Goal: Share content: Share content

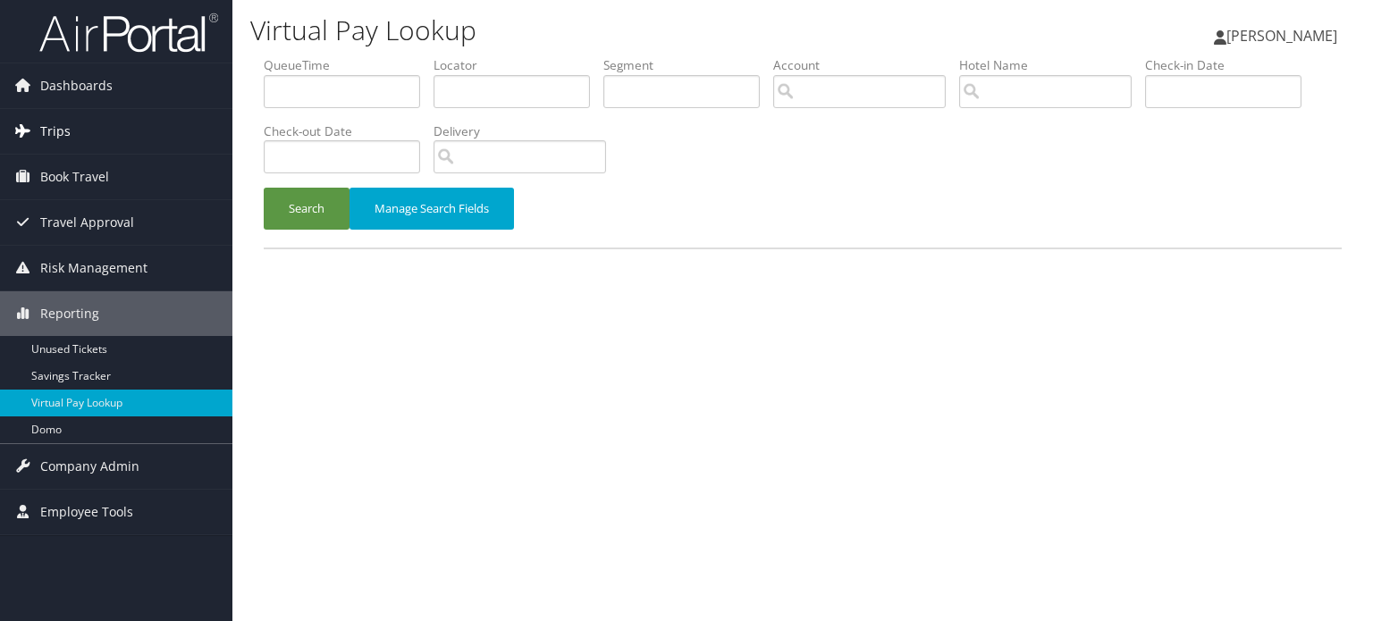
click at [64, 139] on span "Trips" at bounding box center [55, 131] width 30 height 45
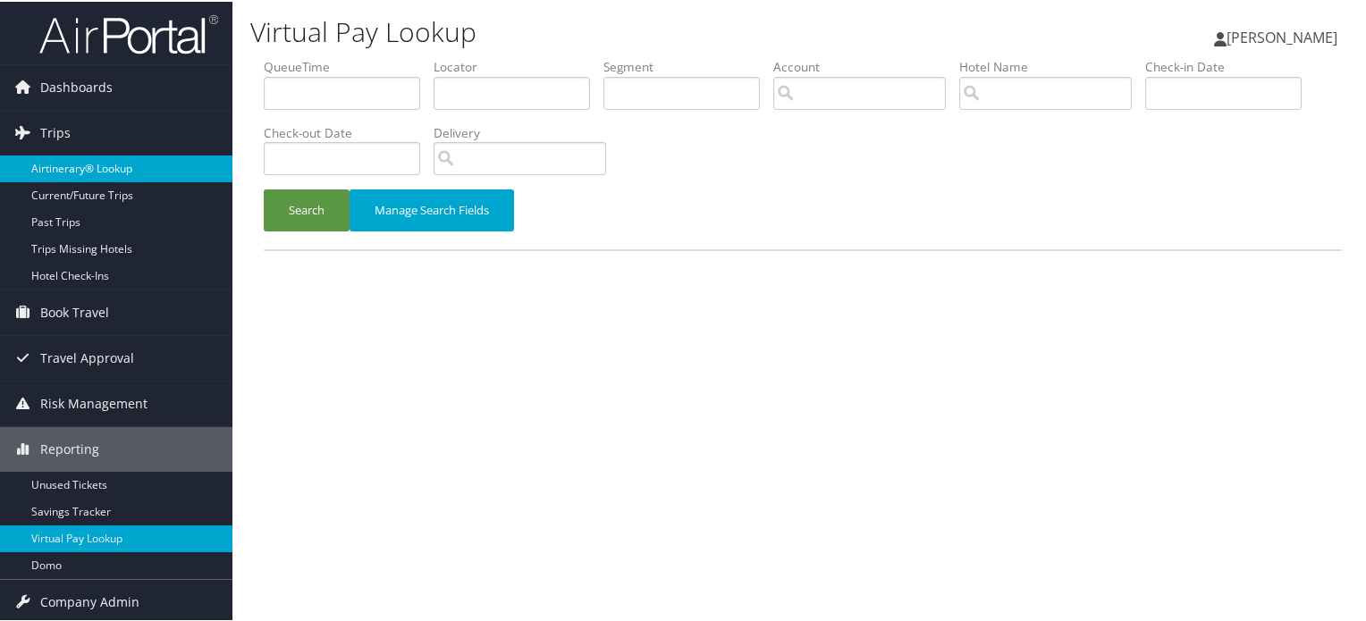
click at [80, 168] on link "Airtinerary® Lookup" at bounding box center [116, 167] width 232 height 27
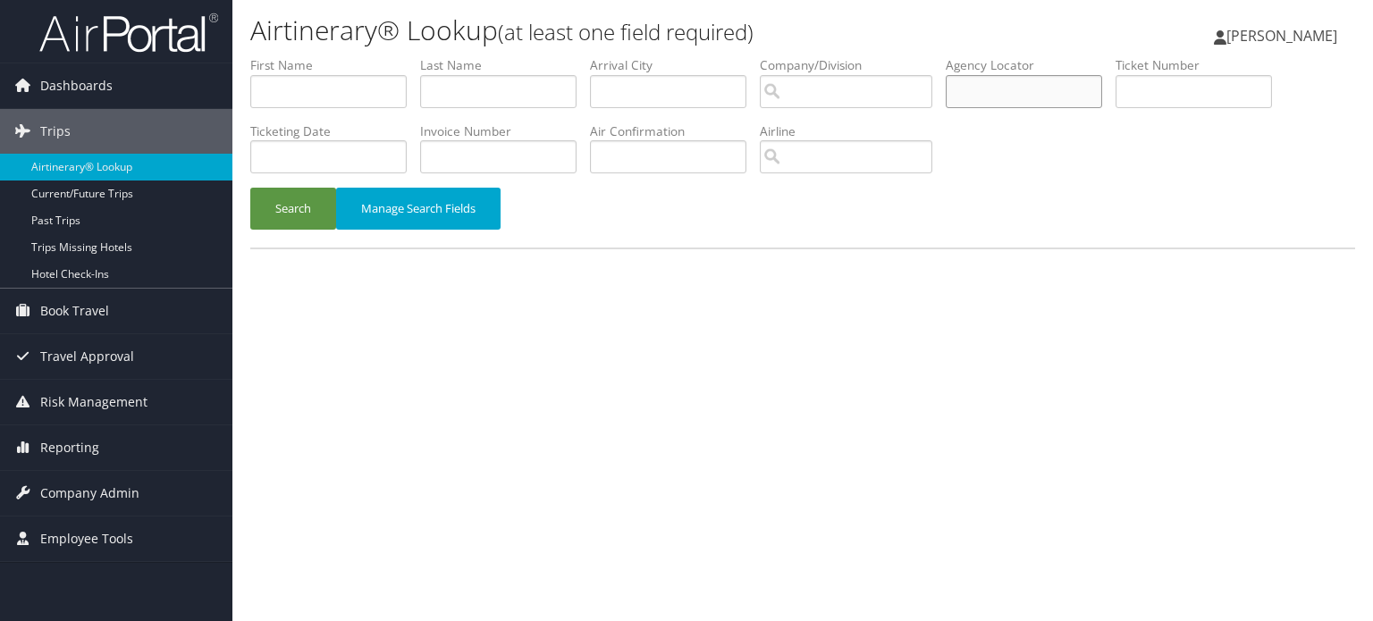
click at [1059, 88] on input "text" at bounding box center [1024, 91] width 156 height 33
paste input "D9P35B"
click at [311, 209] on button "Search" at bounding box center [293, 209] width 86 height 42
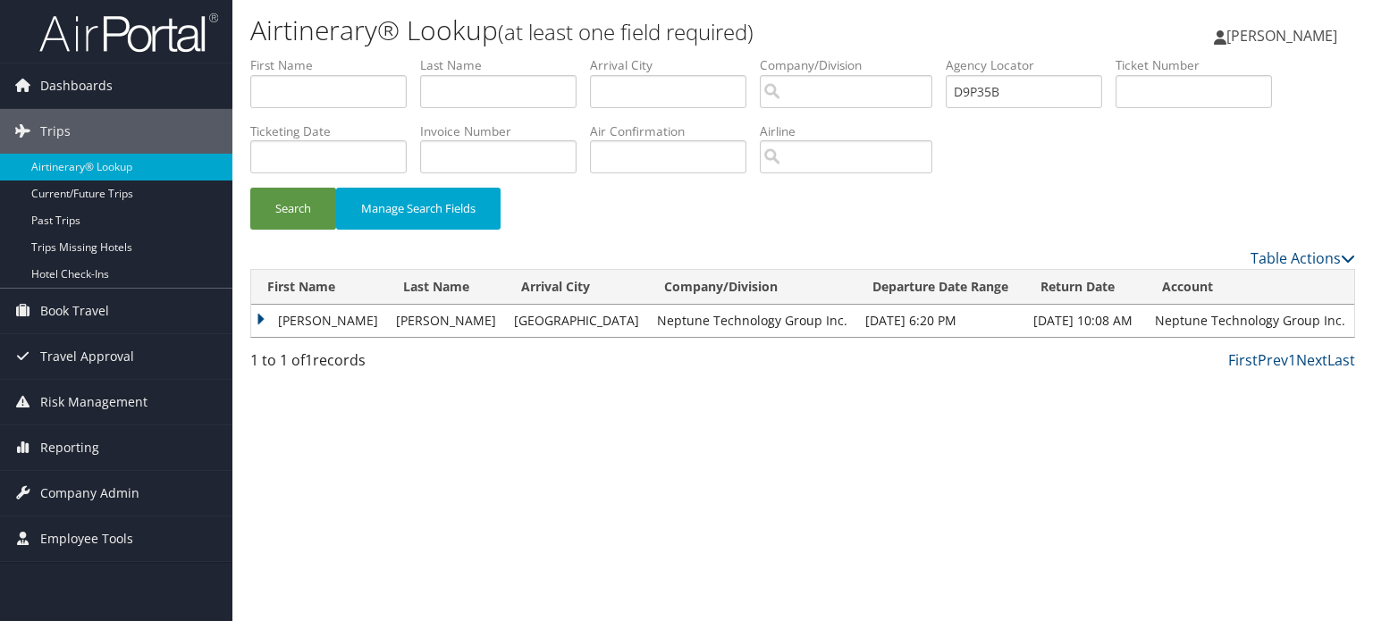
click at [261, 315] on td "[PERSON_NAME]" at bounding box center [319, 321] width 136 height 32
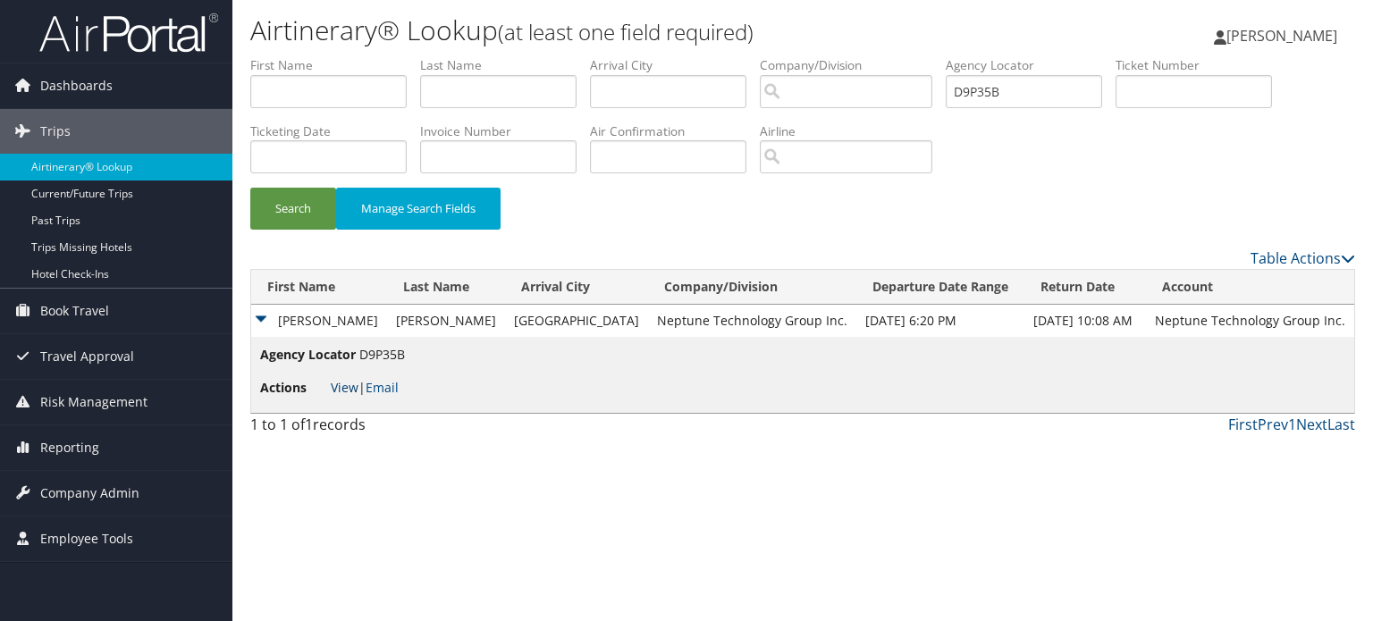
click at [340, 393] on link "View" at bounding box center [345, 387] width 28 height 17
drag, startPoint x: 1029, startPoint y: 93, endPoint x: 836, endPoint y: 95, distance: 193.1
click at [842, 56] on ul "First Name Last Name Departure City Arrival City Company/Division Airport/City …" at bounding box center [802, 56] width 1105 height 0
paste input "4BJ"
click at [290, 207] on button "Search" at bounding box center [293, 209] width 86 height 42
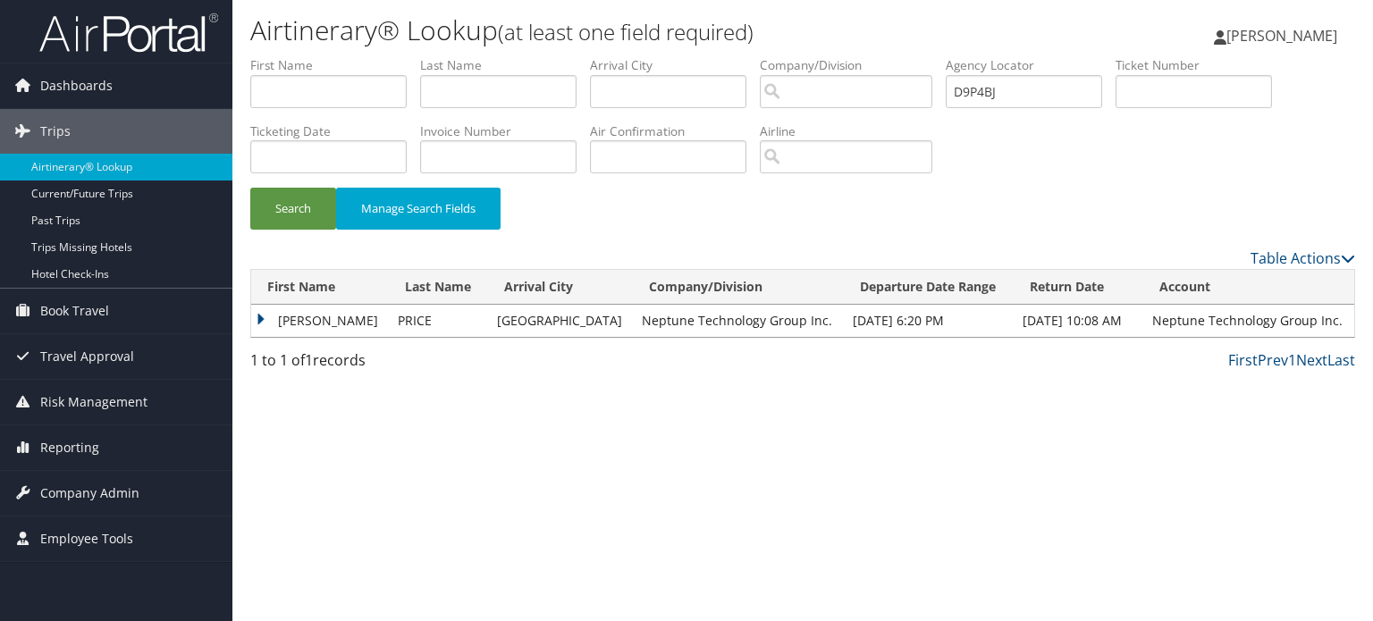
click at [266, 313] on td "LACEY CHANTEL" at bounding box center [320, 321] width 138 height 32
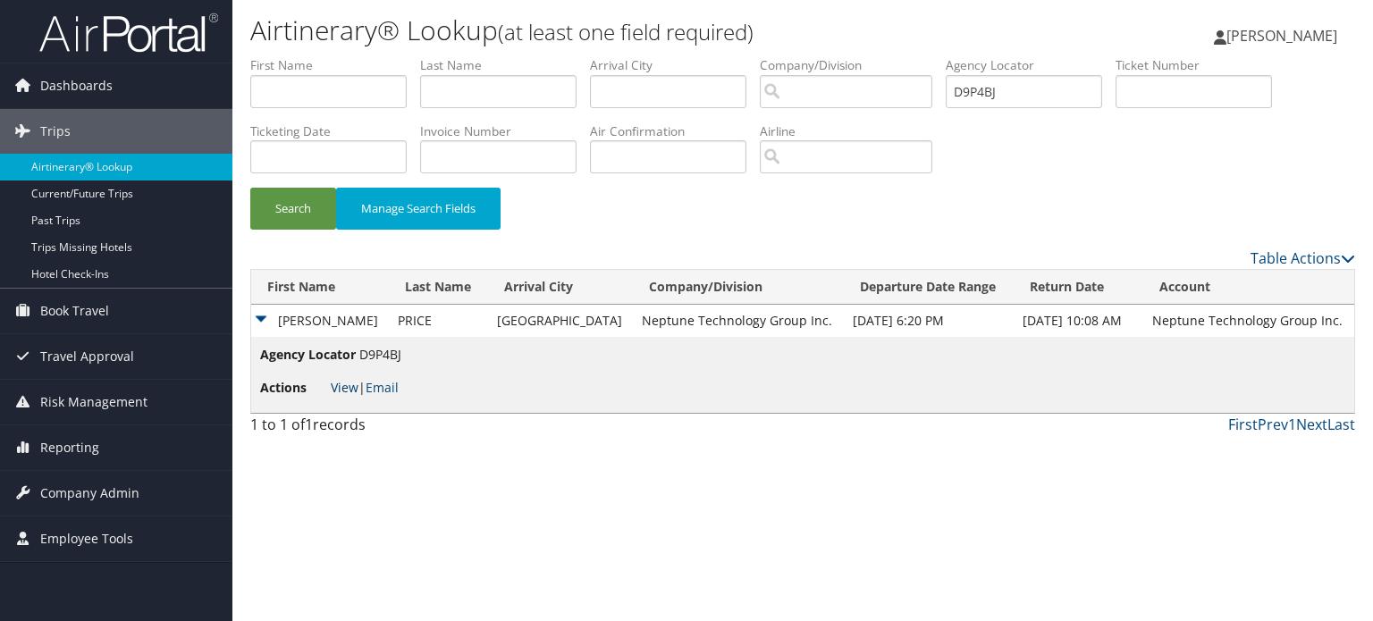
click at [354, 392] on link "View" at bounding box center [345, 387] width 28 height 17
drag, startPoint x: 1055, startPoint y: 96, endPoint x: 882, endPoint y: 94, distance: 173.5
click at [882, 56] on ul "First Name Last Name Departure City Arrival City Company/Division Airport/City …" at bounding box center [802, 56] width 1105 height 0
paste input "75Y"
type input "D9P75Y"
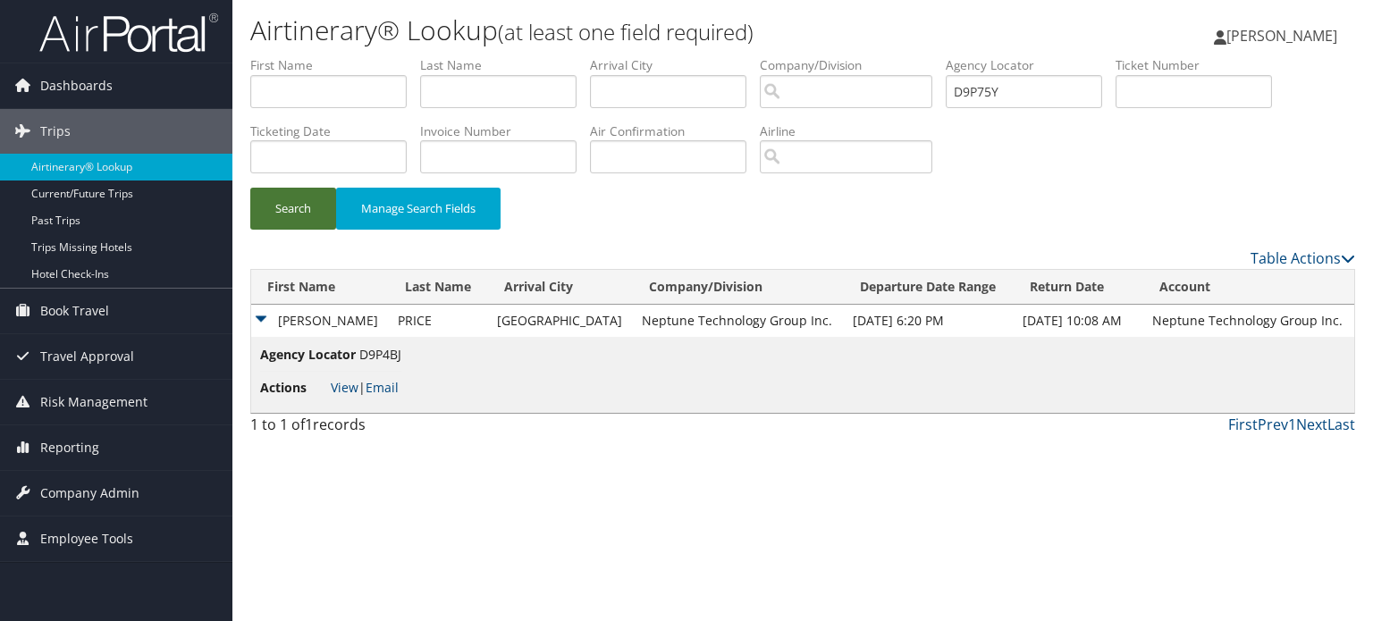
click at [304, 213] on button "Search" at bounding box center [293, 209] width 86 height 42
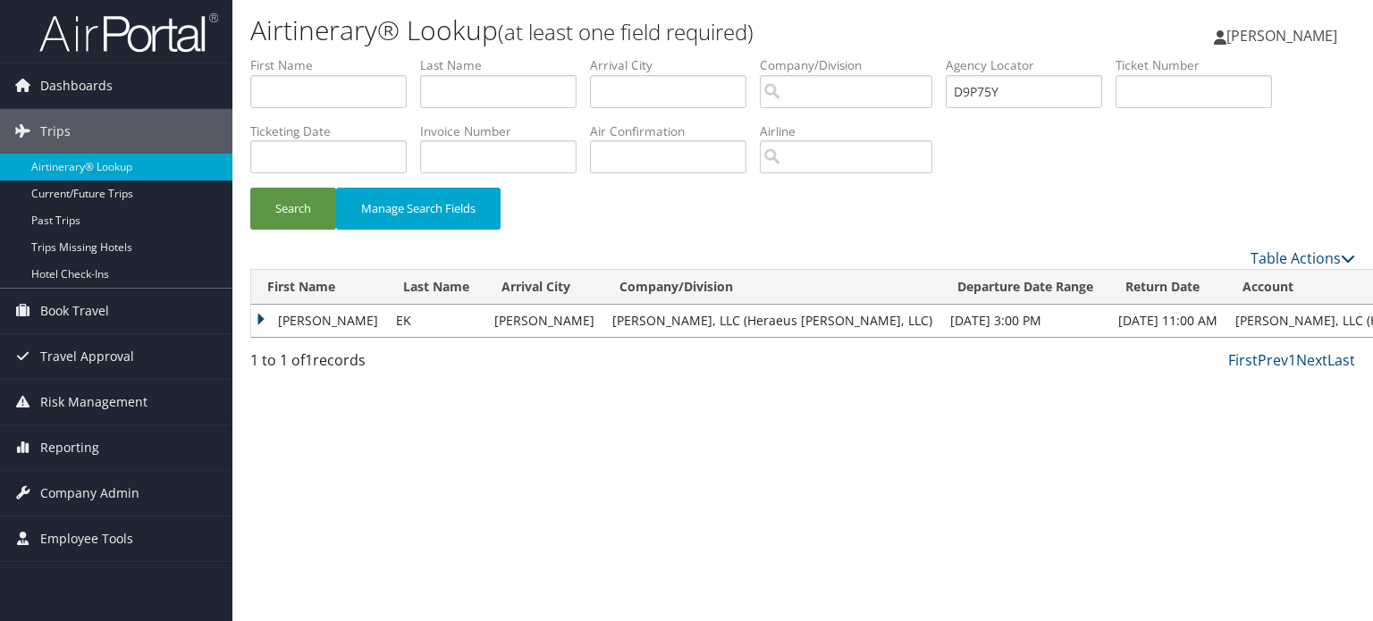
click at [256, 320] on td "ADAM" at bounding box center [319, 321] width 136 height 32
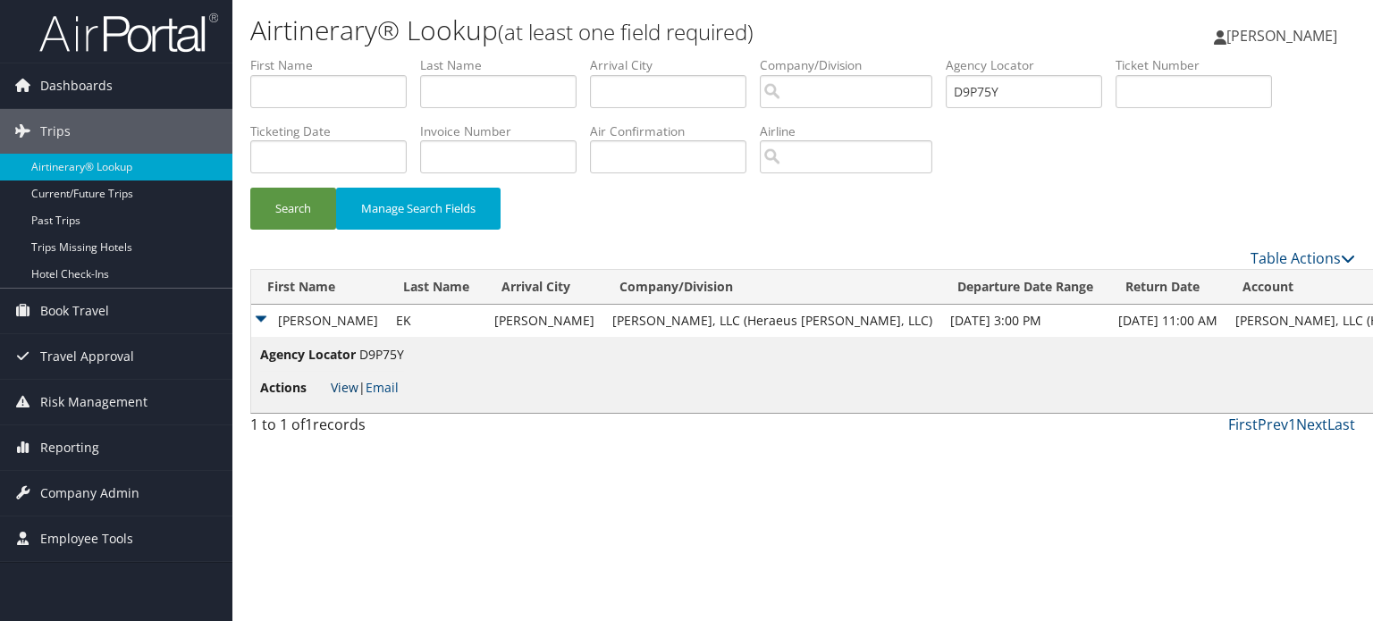
click at [342, 382] on link "View" at bounding box center [345, 387] width 28 height 17
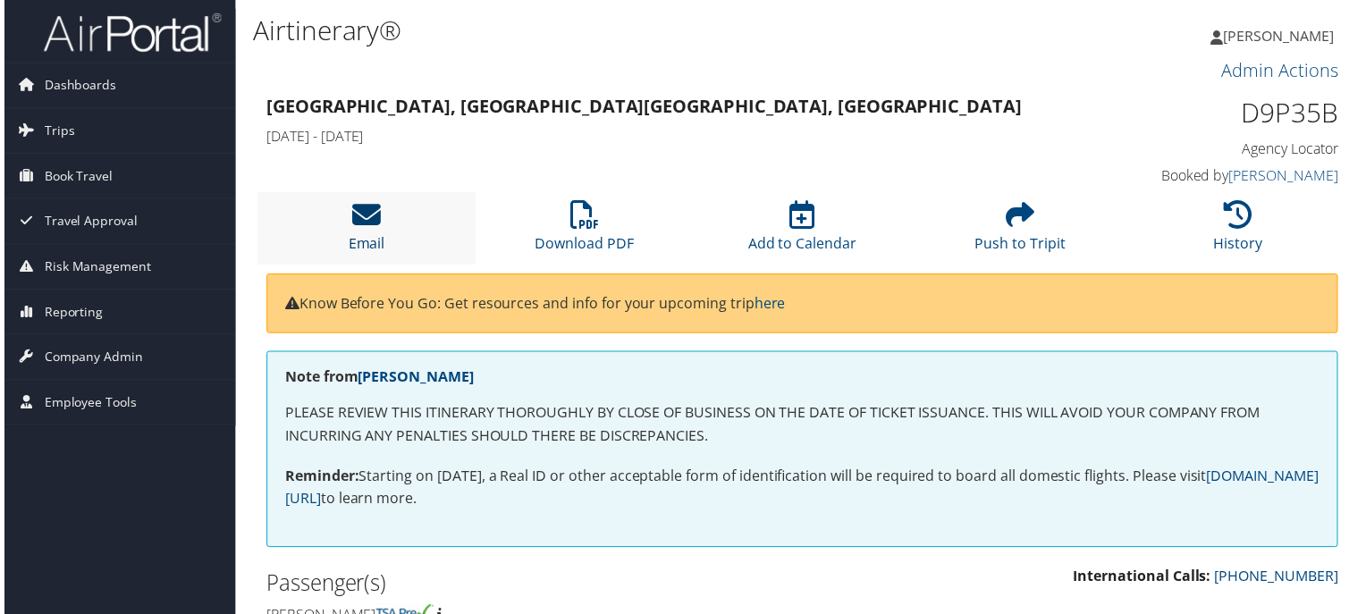
click at [359, 210] on icon at bounding box center [364, 216] width 29 height 29
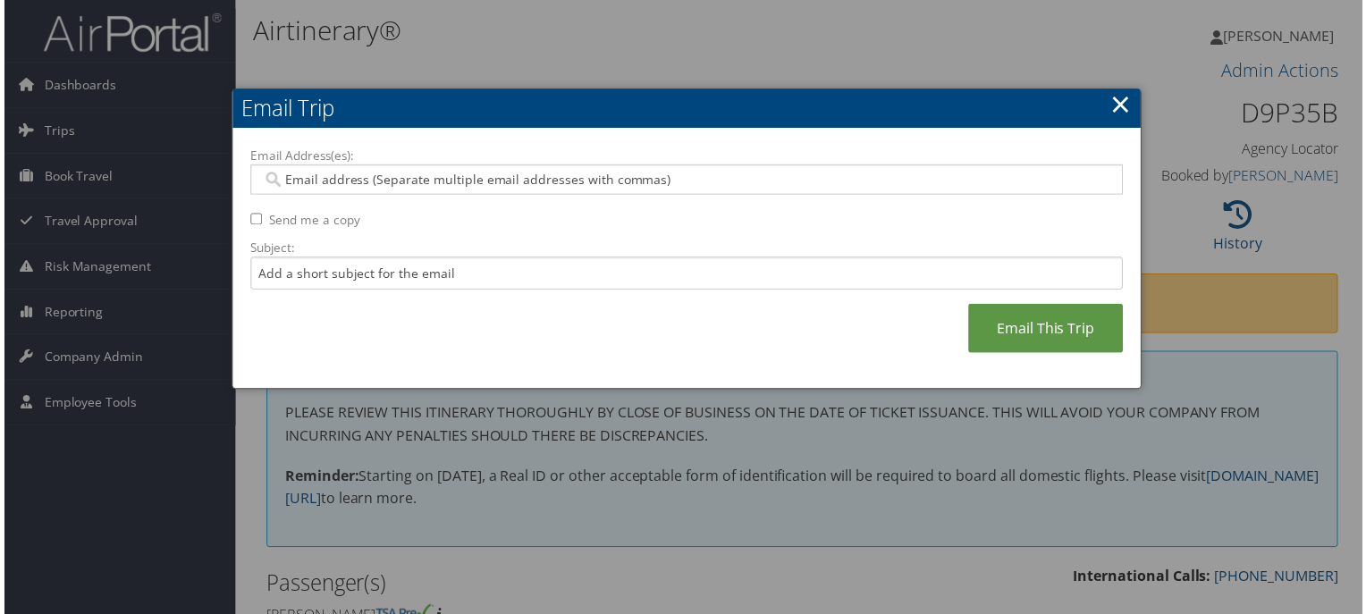
click at [577, 173] on input "Email Address(es):" at bounding box center [686, 181] width 855 height 18
paste input "RSHAULIS@MUNI-LINK.COM"
type input "RSHAULIS@MUNI-LINK.COM"
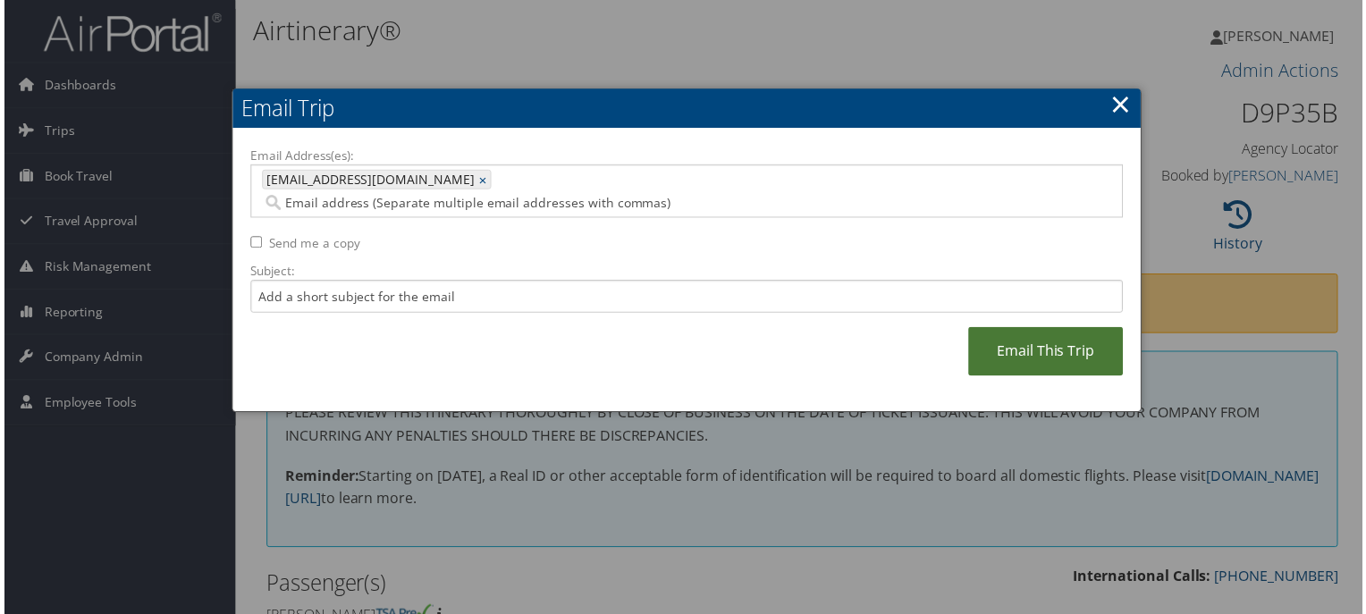
click at [1069, 336] on link "Email This Trip" at bounding box center [1048, 353] width 156 height 49
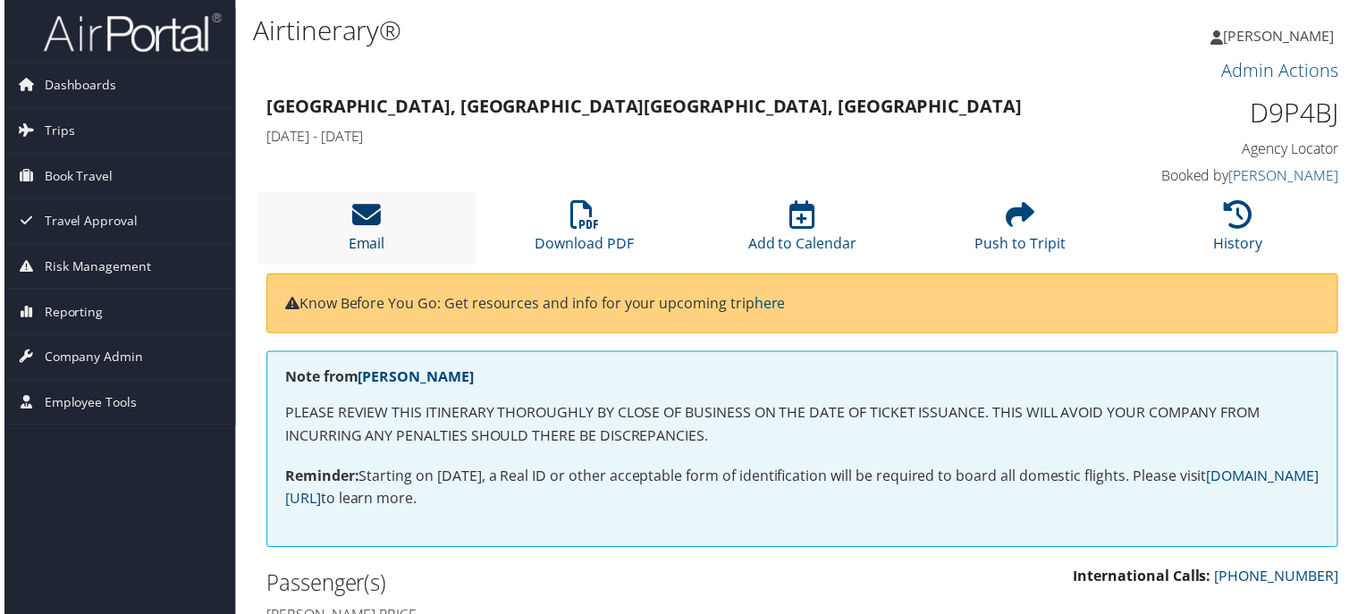
click at [350, 218] on icon at bounding box center [364, 216] width 29 height 29
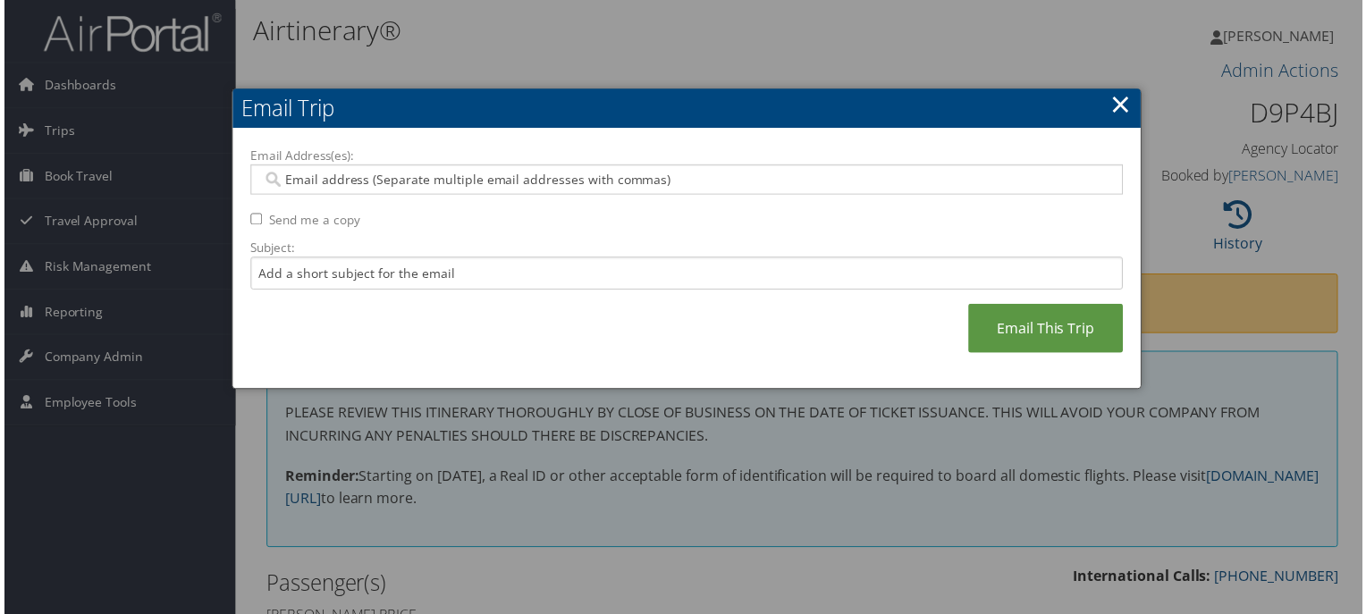
click at [578, 174] on input "Email Address(es):" at bounding box center [686, 181] width 855 height 18
paste input "LPRICE@MUNI-LINK.COM"
type input "LPRICE@MUNI-LINK.COM"
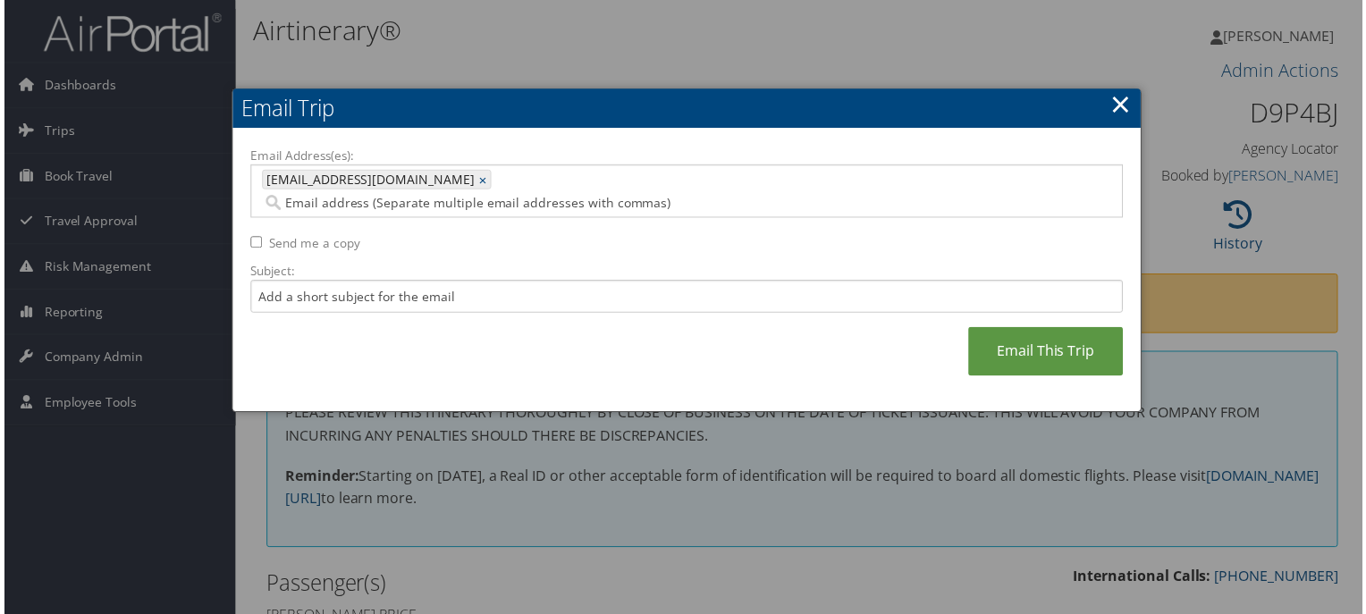
paste input "RSHAULIS@MUNI-LINK.COM"
type input "RSHAULIS@MUNI-LINK.COM"
type input "LPRICE@MUNI-LINK.COM, RSHAULIS@MUNI-LINK.COM"
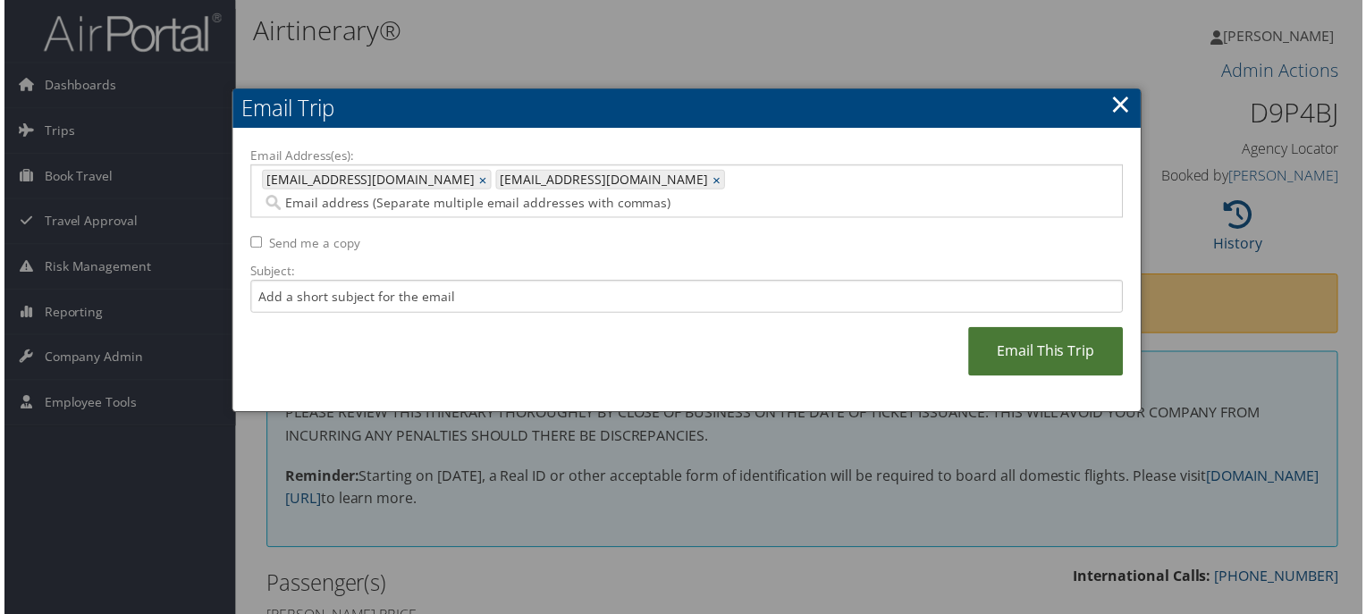
click at [1006, 329] on link "Email This Trip" at bounding box center [1048, 353] width 156 height 49
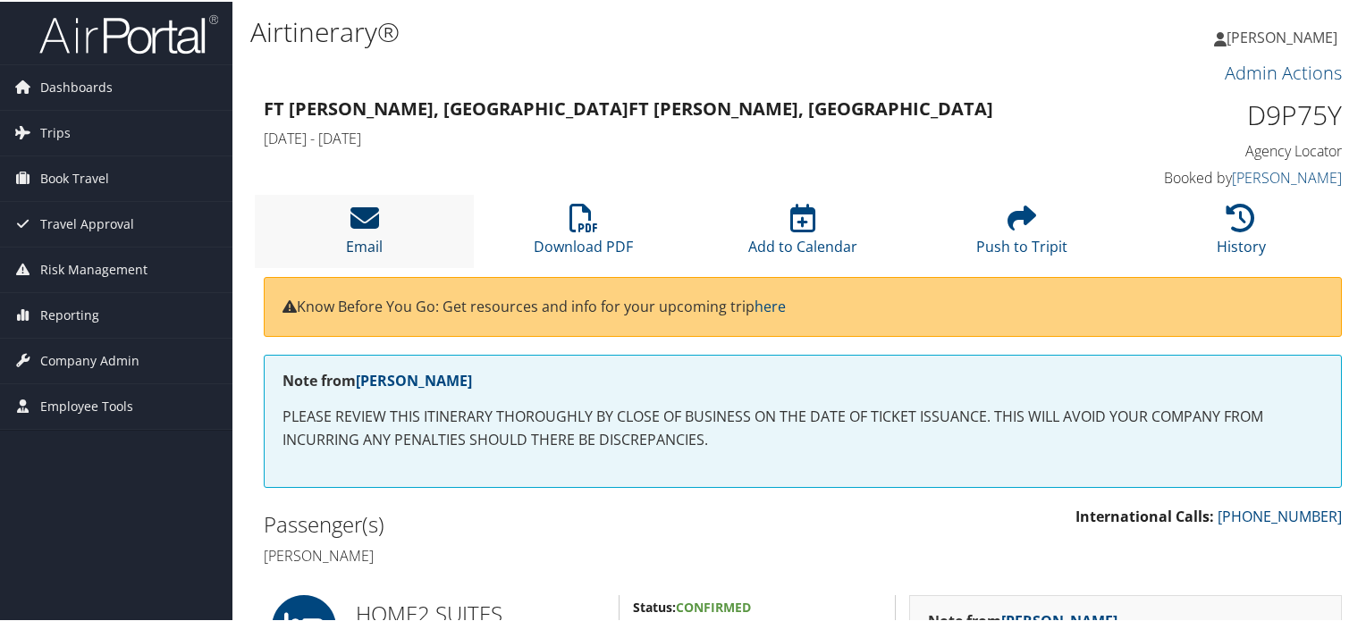
click at [367, 224] on icon at bounding box center [364, 216] width 29 height 29
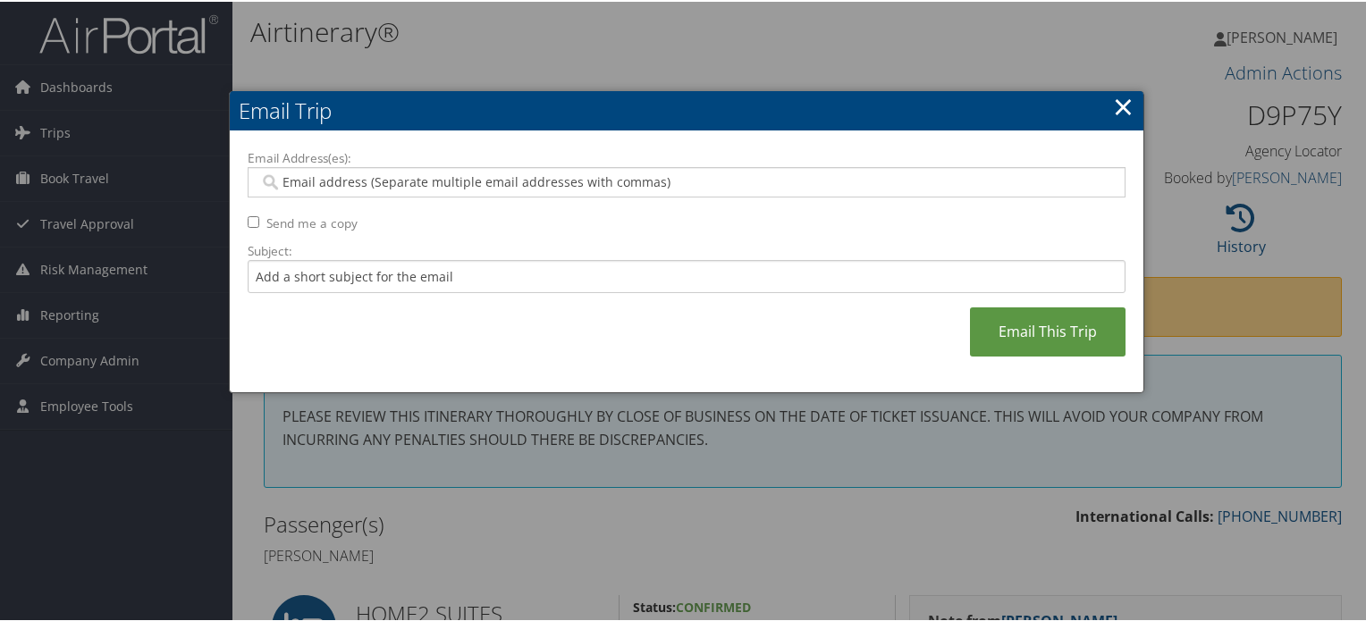
click at [716, 173] on input "Email Address(es):" at bounding box center [686, 181] width 855 height 18
paste input "[PERSON_NAME][EMAIL_ADDRESS][PERSON_NAME][DOMAIN_NAME]"
type input "[PERSON_NAME][EMAIL_ADDRESS][PERSON_NAME][DOMAIN_NAME]"
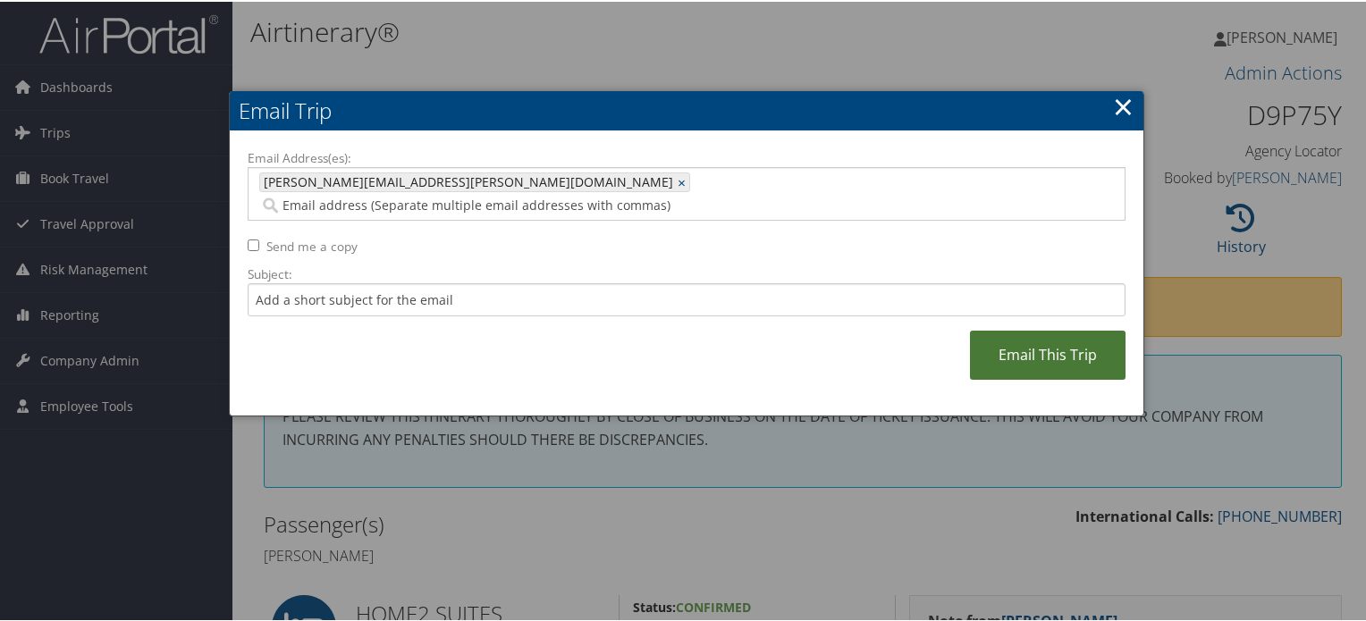
click at [1005, 329] on link "Email This Trip" at bounding box center [1048, 353] width 156 height 49
